Goal: Use online tool/utility: Utilize a website feature to perform a specific function

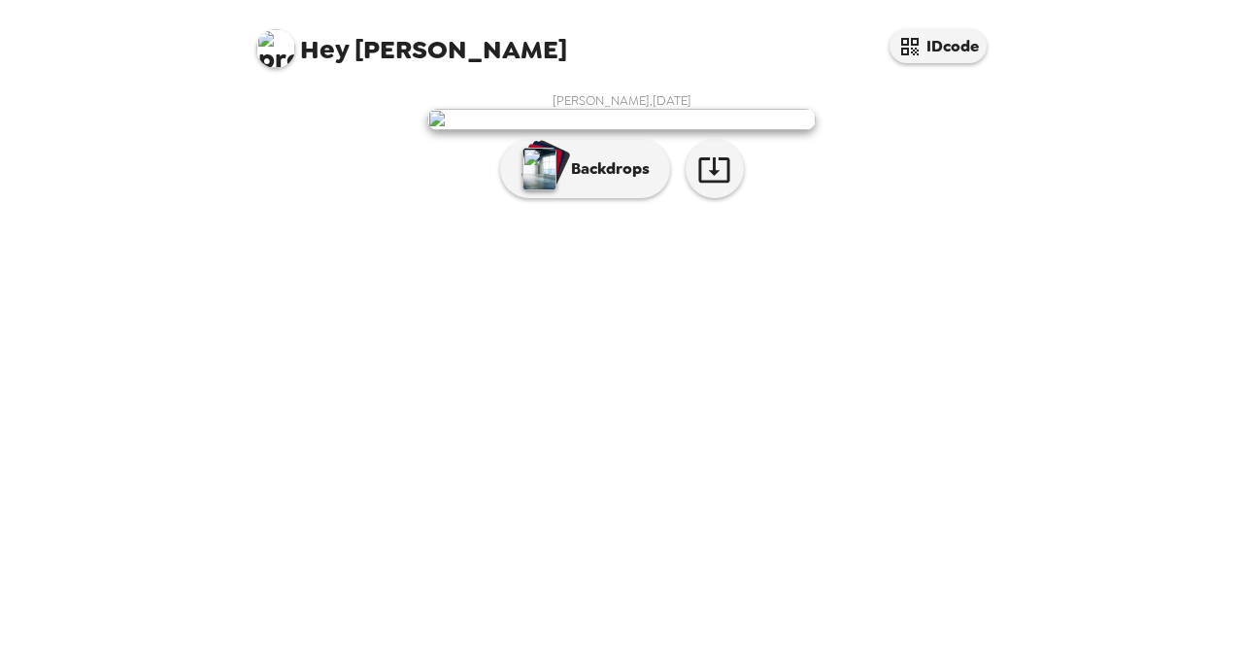
scroll to position [55, 0]
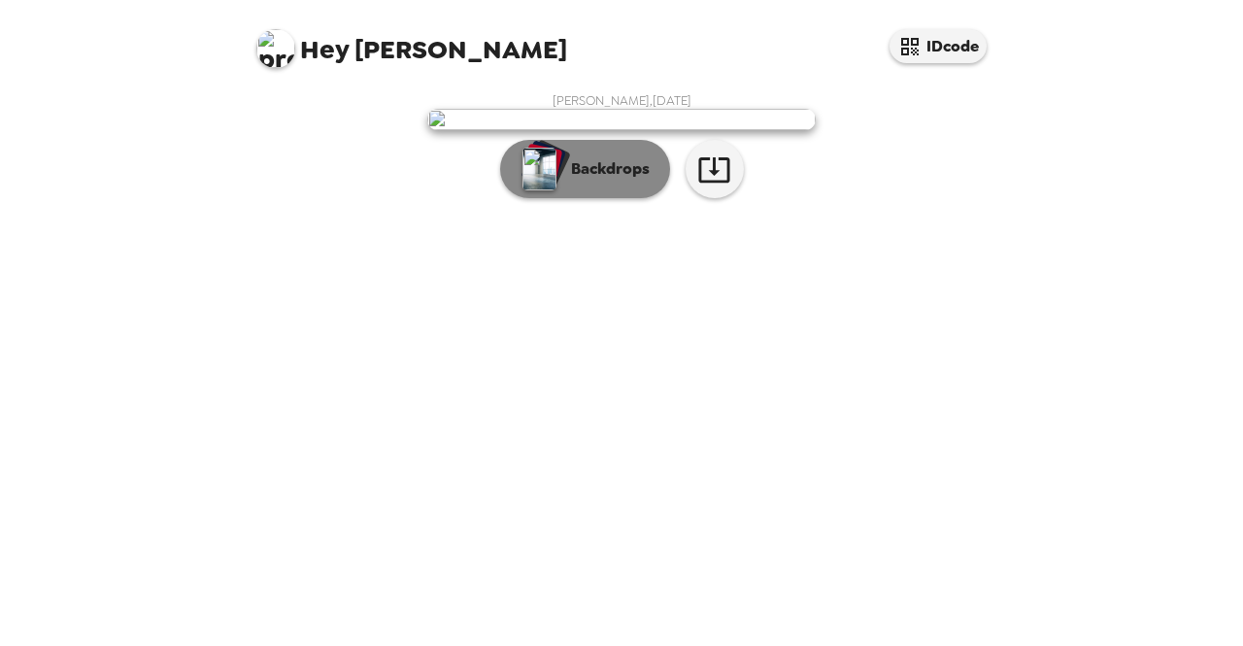
click at [571, 181] on p "Backdrops" at bounding box center [605, 168] width 88 height 23
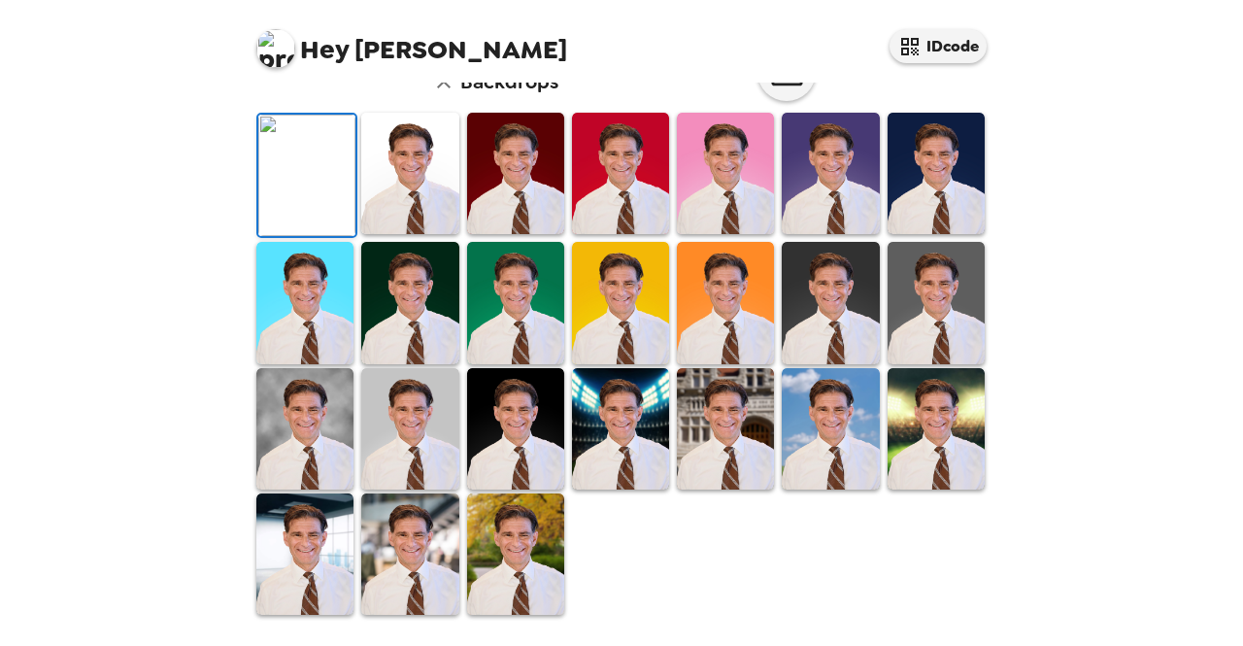
scroll to position [347, 0]
click at [626, 363] on img at bounding box center [620, 302] width 97 height 121
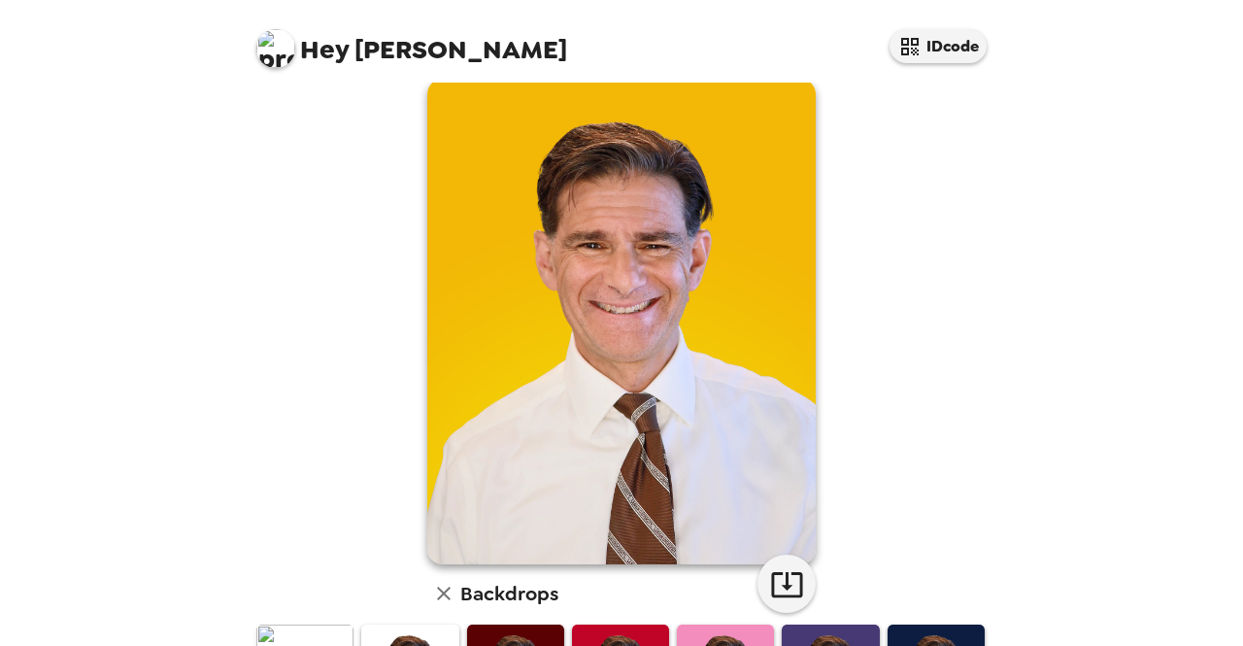
scroll to position [0, 0]
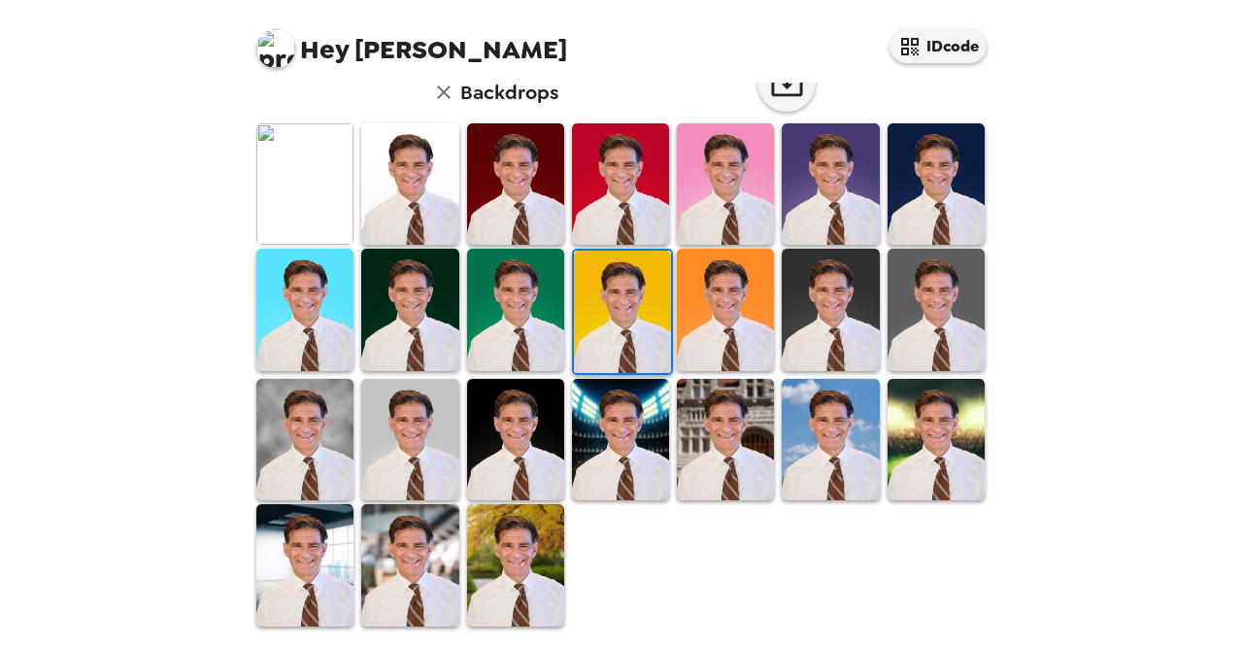
click at [707, 432] on img at bounding box center [725, 439] width 97 height 121
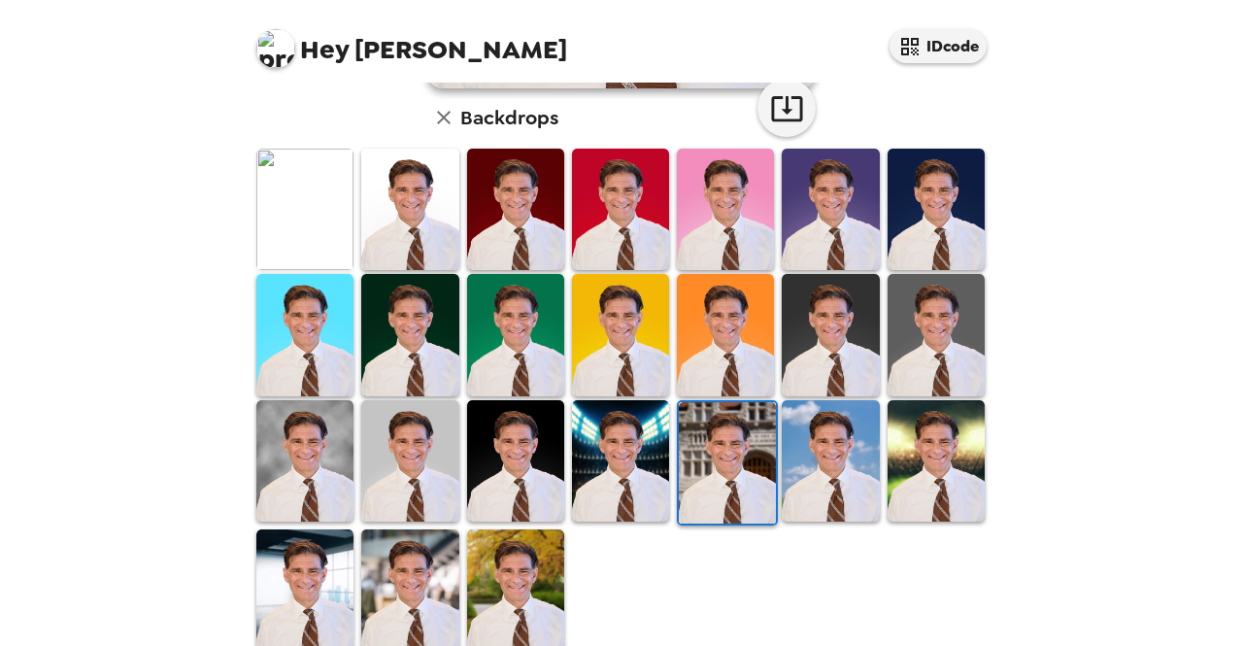
scroll to position [531, 0]
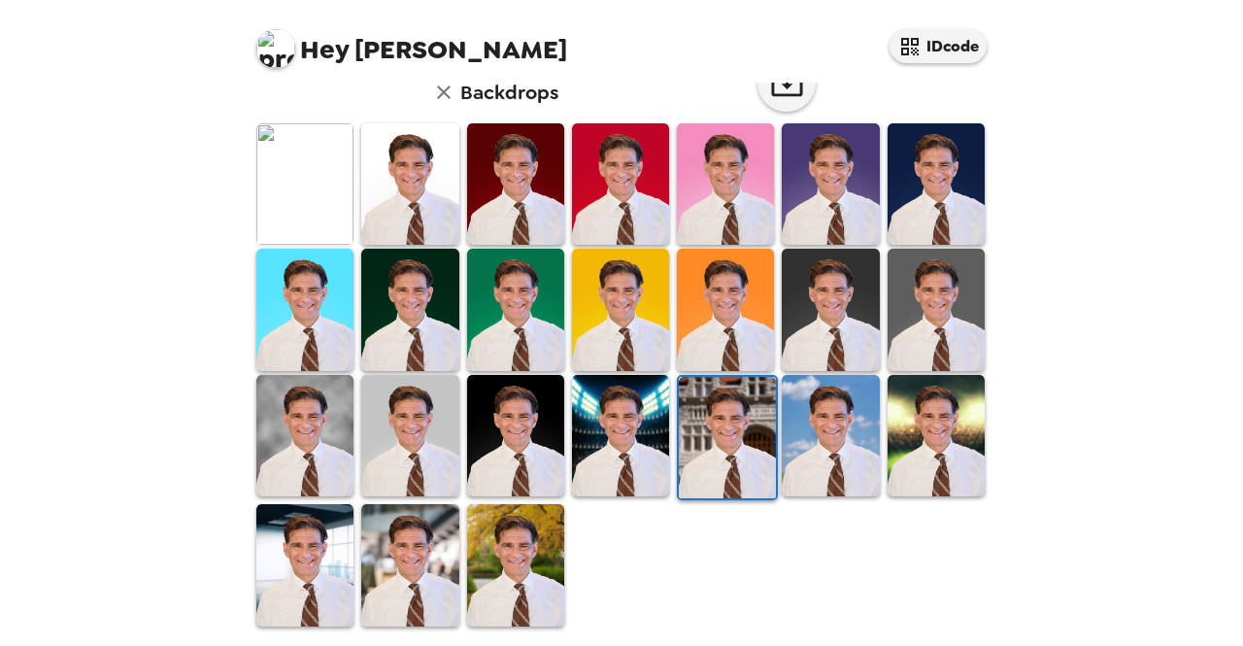
click at [630, 446] on img at bounding box center [620, 435] width 97 height 121
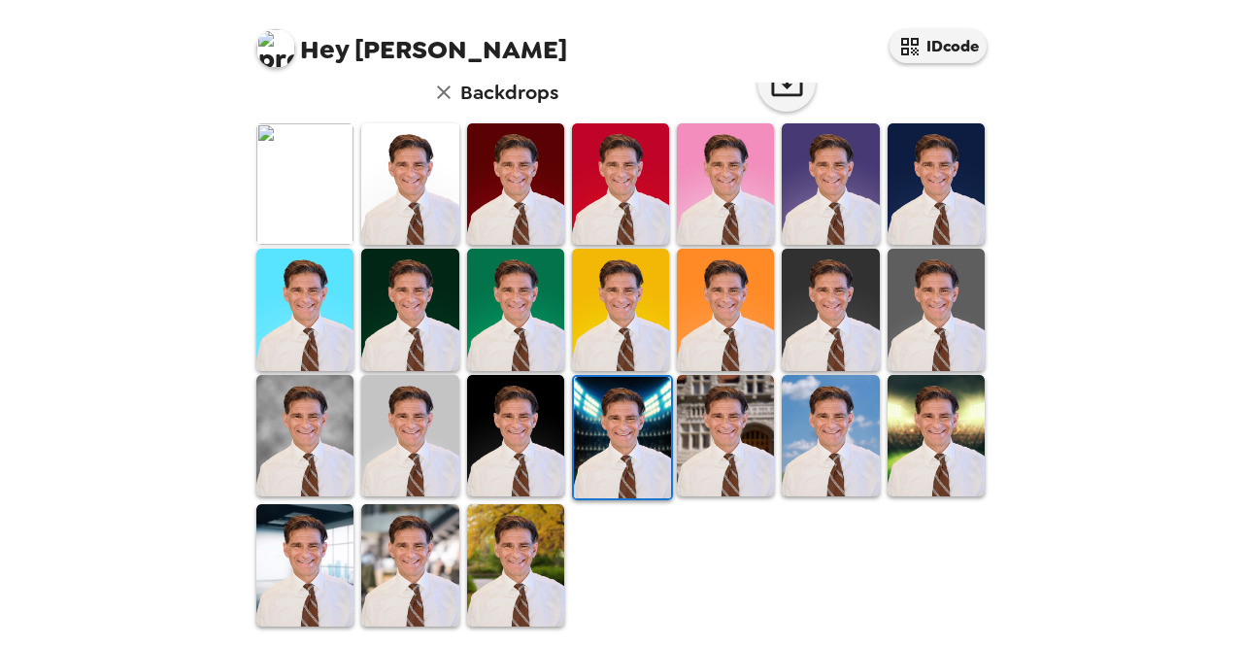
click at [514, 455] on img at bounding box center [515, 435] width 97 height 121
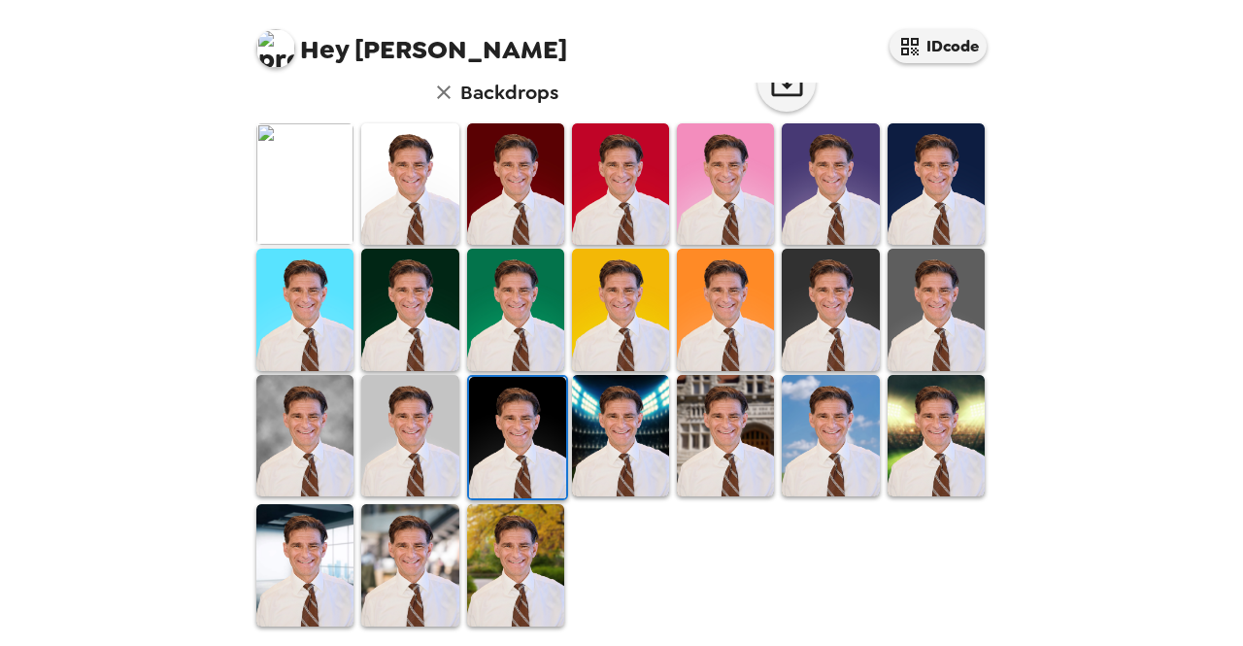
click at [828, 430] on img at bounding box center [830, 435] width 97 height 121
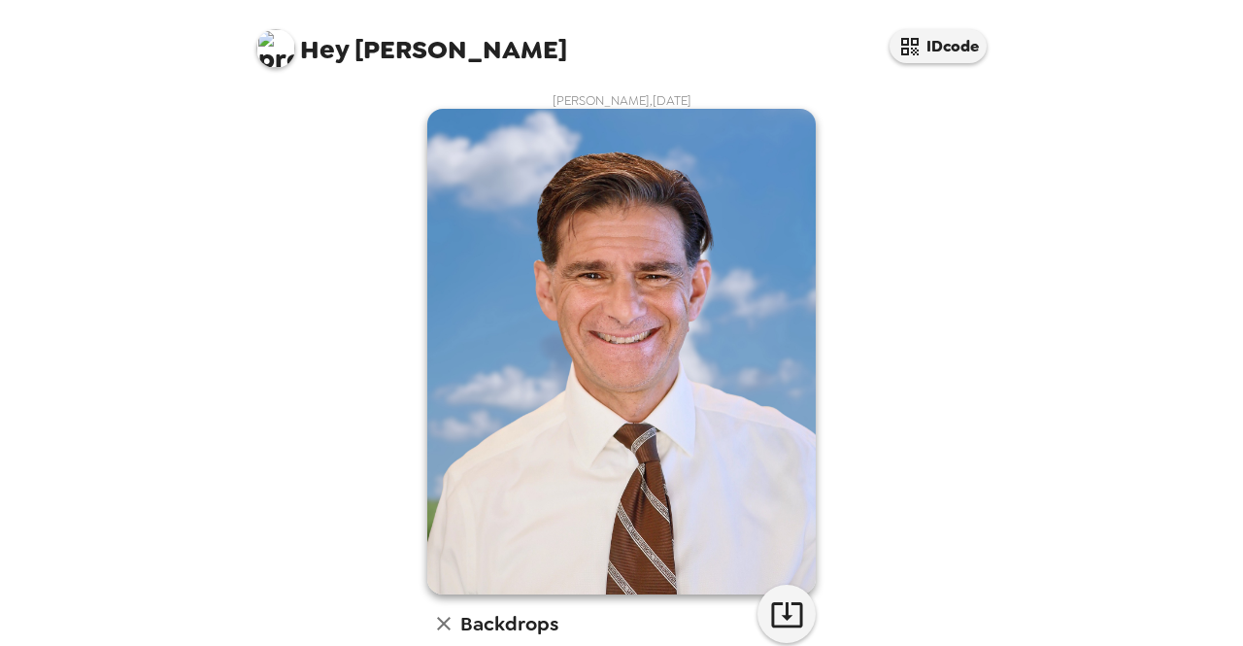
scroll to position [0, 0]
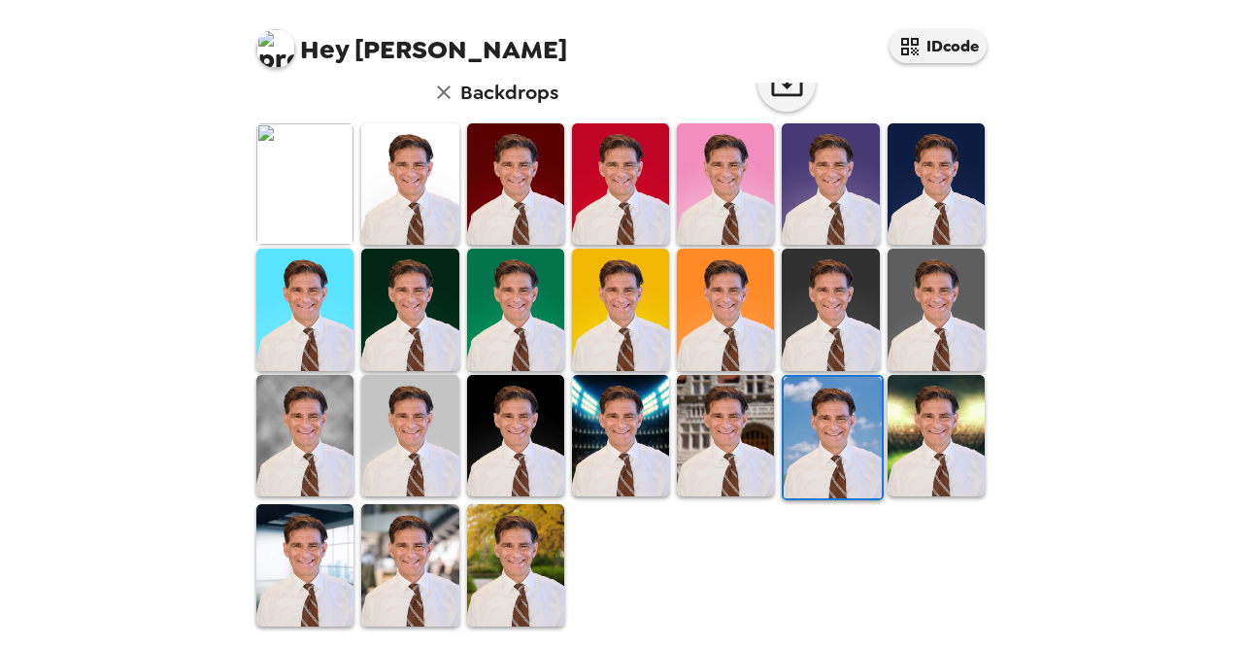
click at [379, 577] on img at bounding box center [409, 564] width 97 height 121
